Goal: Check status: Check status

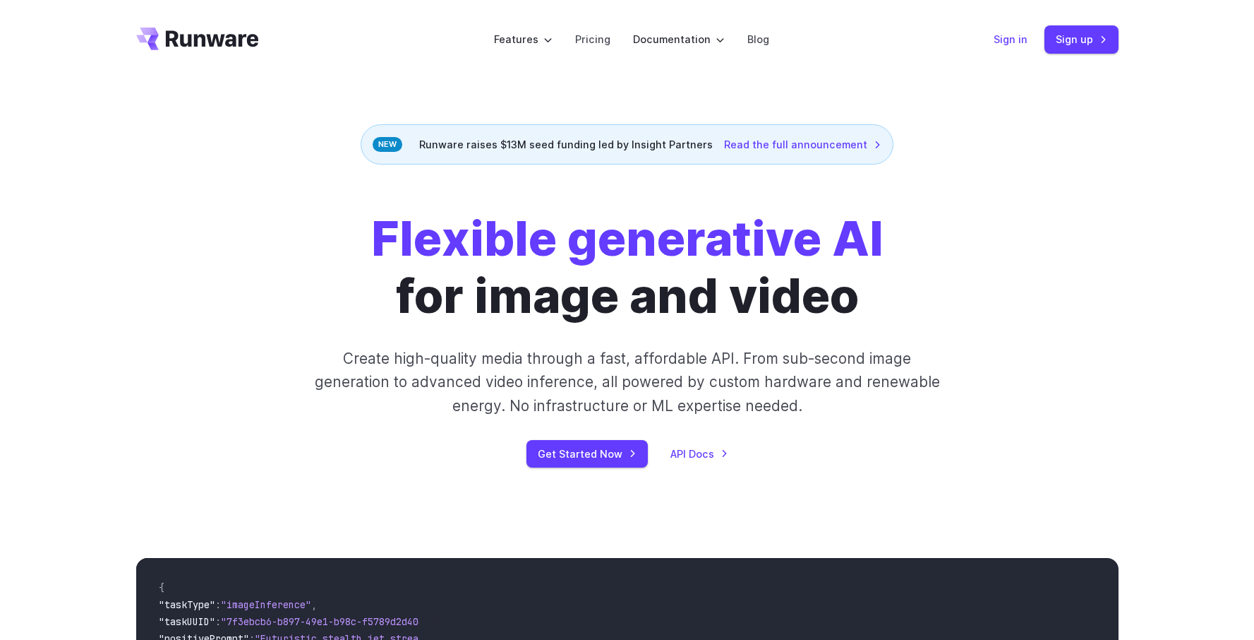
click at [1017, 41] on link "Sign in" at bounding box center [1011, 39] width 34 height 16
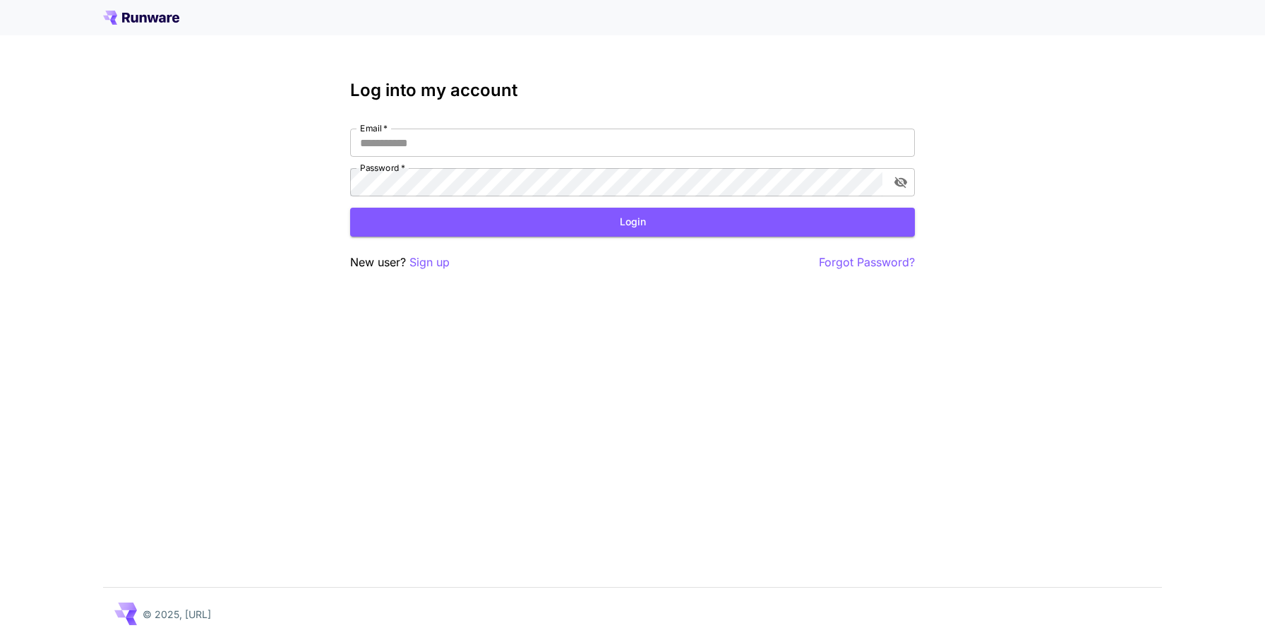
type input "**********"
click at [687, 217] on button "Login" at bounding box center [632, 222] width 565 height 29
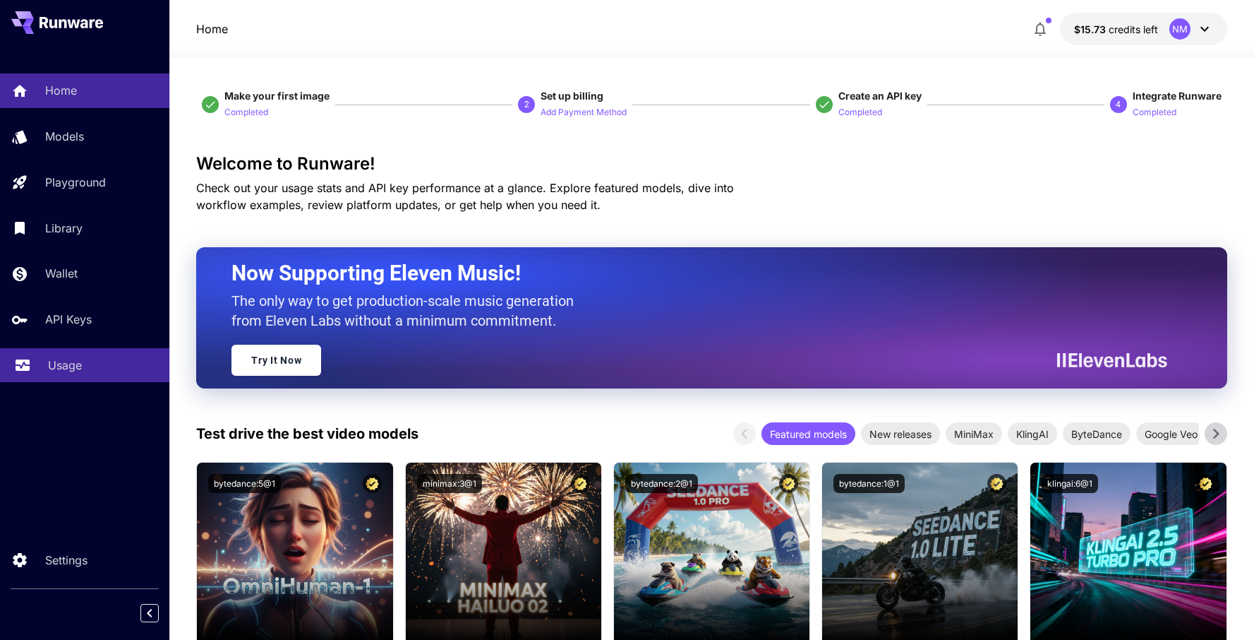
click at [100, 373] on div "Usage" at bounding box center [103, 364] width 110 height 17
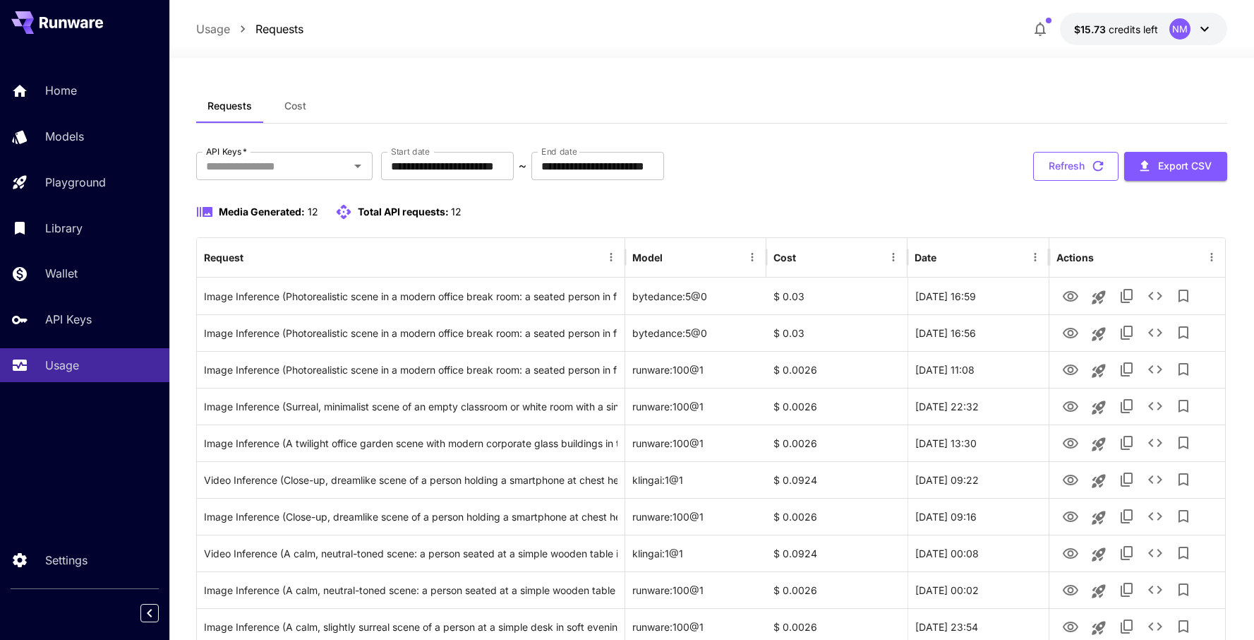
click at [1080, 163] on button "Refresh" at bounding box center [1075, 166] width 85 height 29
click at [1099, 167] on icon "button" at bounding box center [1099, 166] width 16 height 16
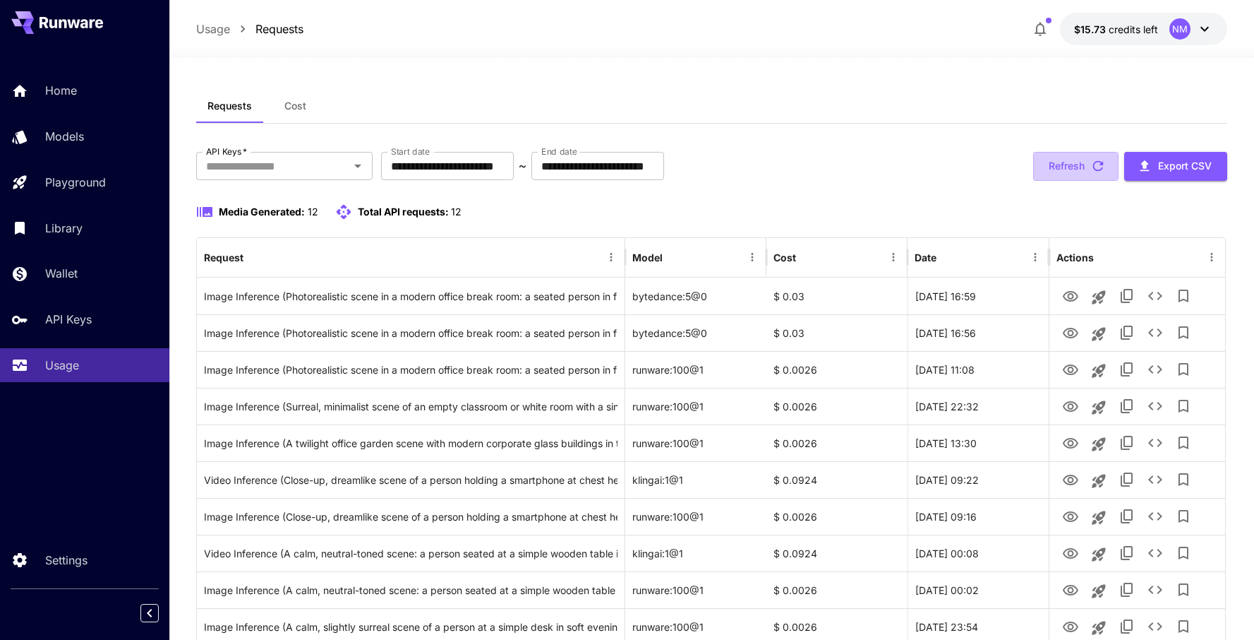
click at [1099, 167] on icon "button" at bounding box center [1099, 166] width 16 height 16
click at [1092, 167] on icon "button" at bounding box center [1099, 166] width 16 height 16
click at [1067, 165] on button "Refresh" at bounding box center [1075, 166] width 85 height 29
